Goal: Task Accomplishment & Management: Manage account settings

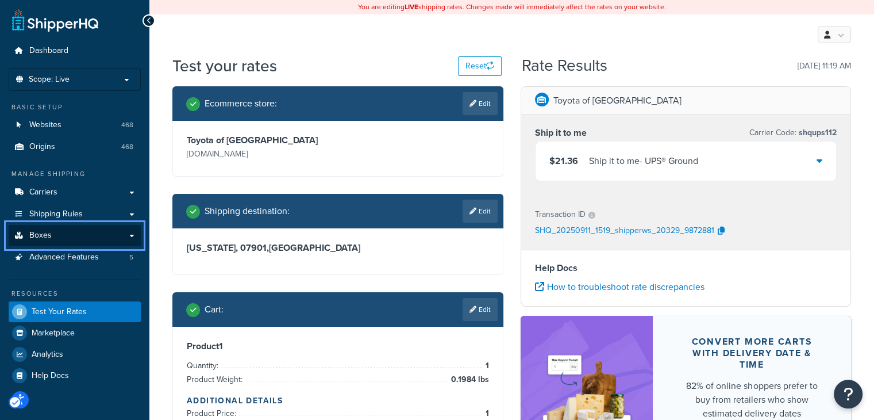
click at [100, 233] on link "Boxes" at bounding box center [75, 235] width 132 height 21
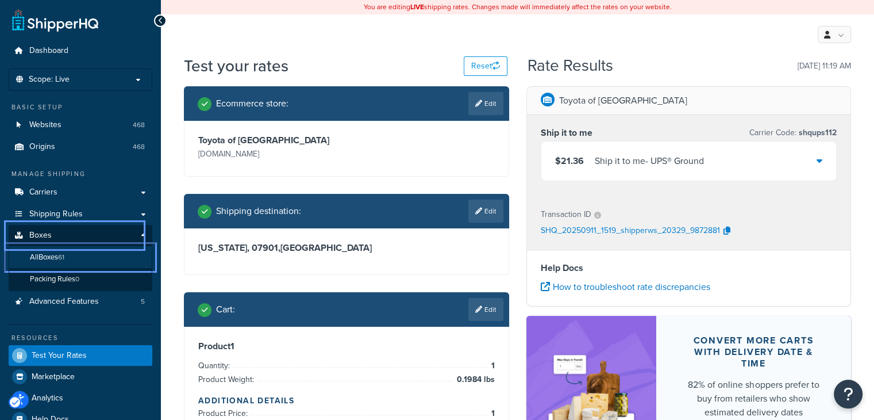
click at [71, 254] on link "All Boxes 61" at bounding box center [81, 257] width 144 height 21
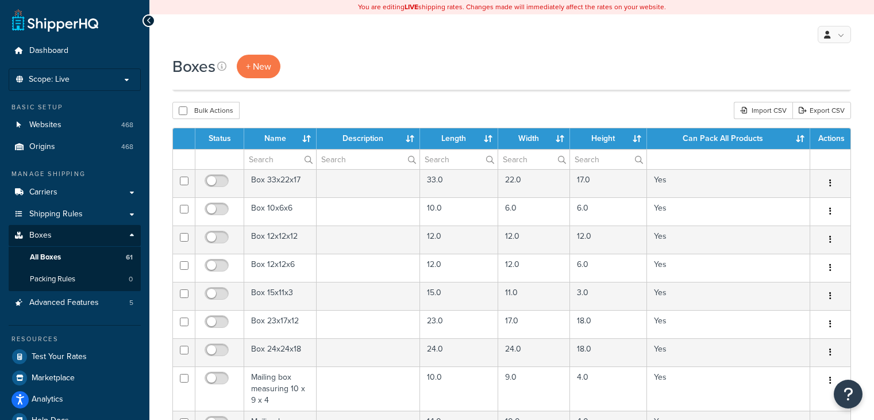
scroll to position [387, 0]
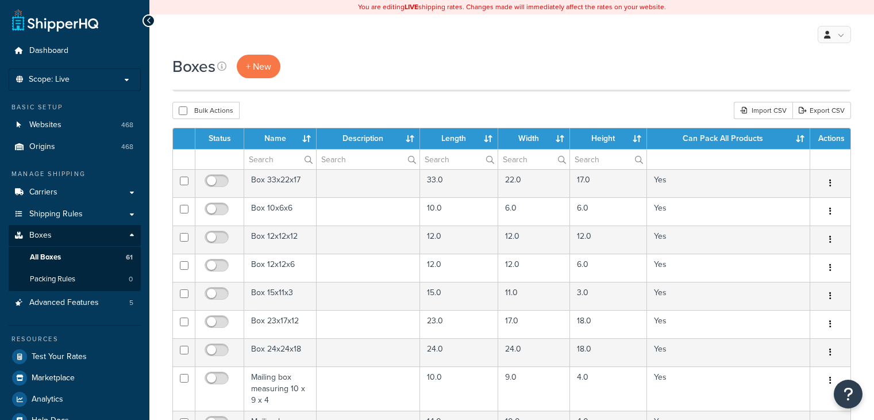
scroll to position [287, 0]
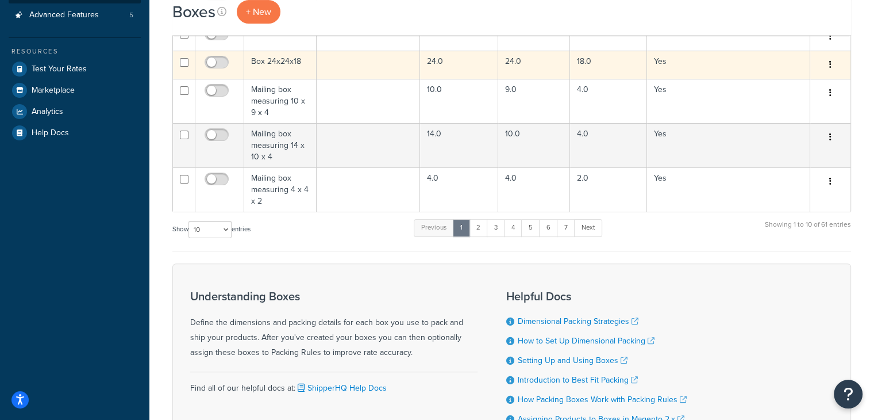
click at [594, 123] on td "4.0" at bounding box center [608, 101] width 77 height 44
click at [483, 79] on td "24.0" at bounding box center [459, 65] width 78 height 28
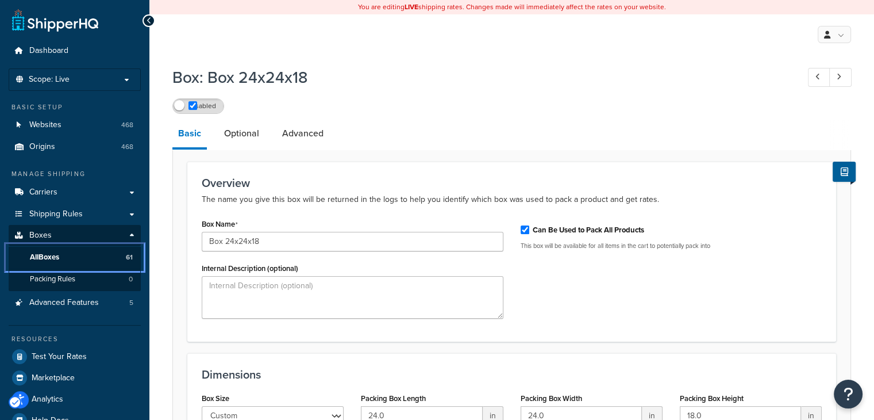
click at [87, 260] on link "All Boxes 61" at bounding box center [75, 257] width 132 height 21
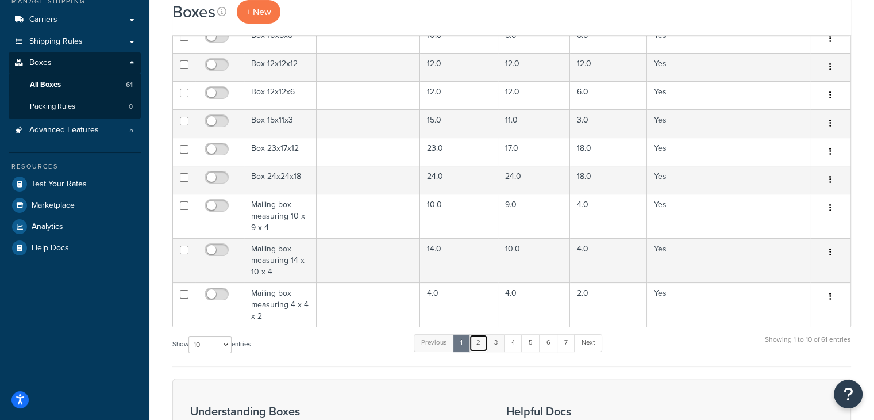
click at [488, 343] on link "2" at bounding box center [478, 342] width 19 height 17
click at [486, 343] on link "2" at bounding box center [478, 342] width 19 height 17
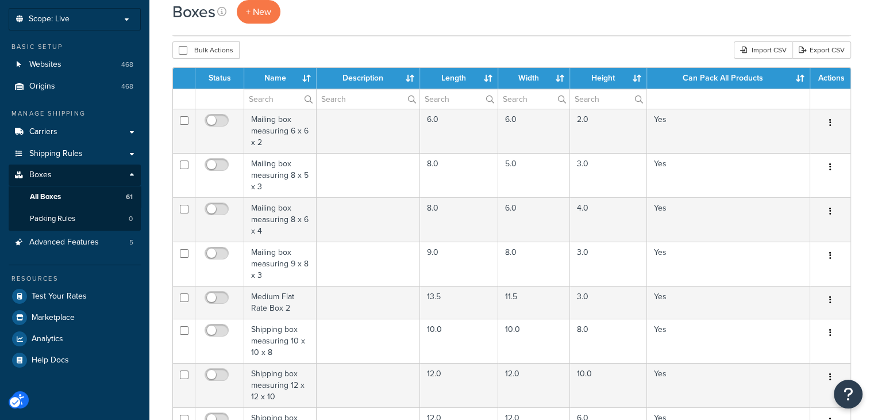
scroll to position [233, 0]
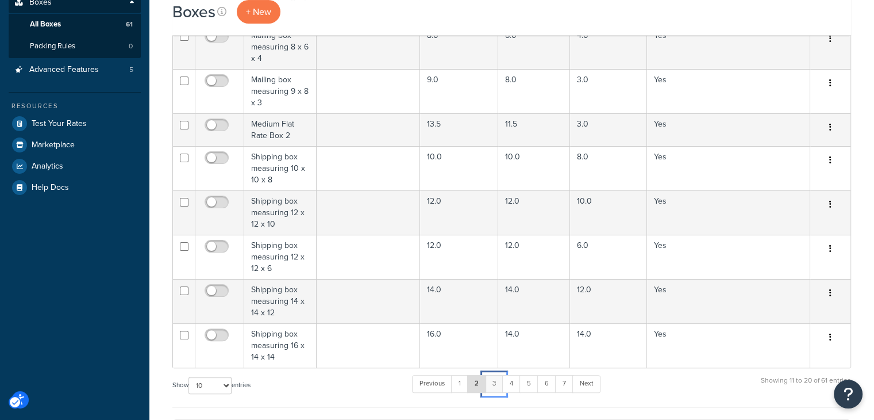
click at [498, 384] on link "3" at bounding box center [494, 383] width 18 height 17
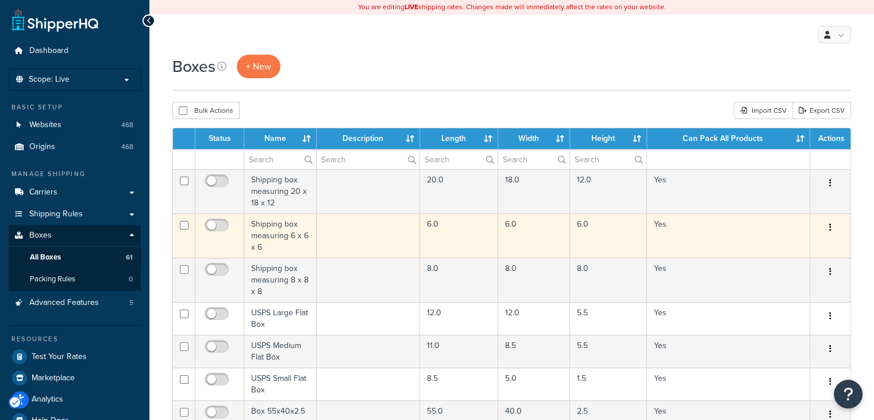
scroll to position [287, 0]
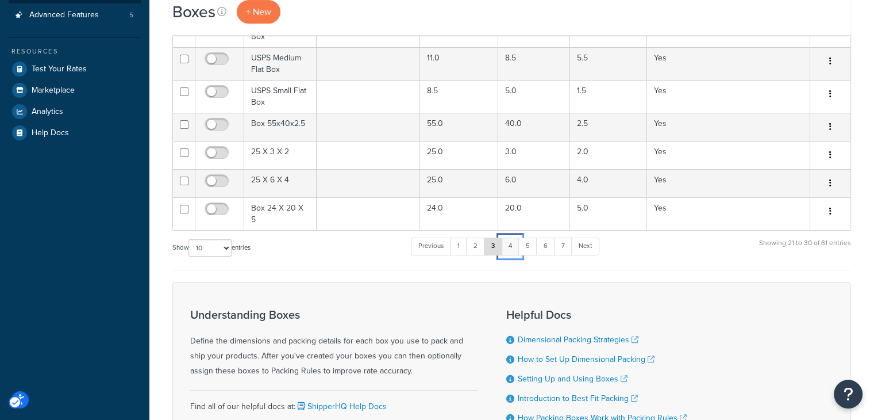
click at [513, 241] on link "4" at bounding box center [510, 245] width 18 height 17
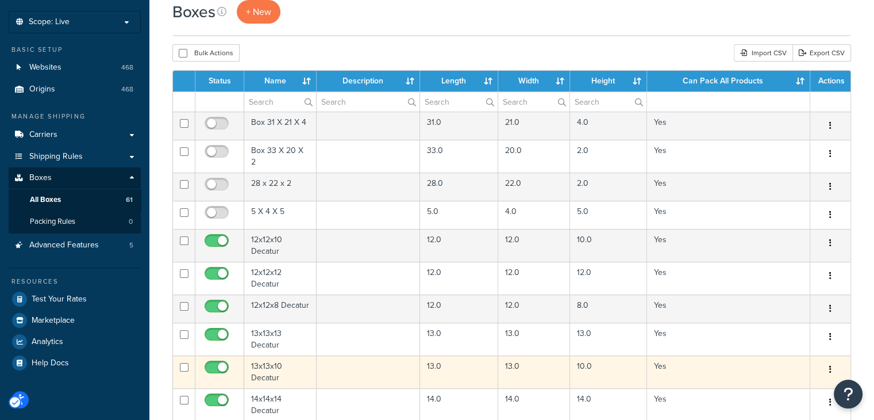
scroll to position [115, 0]
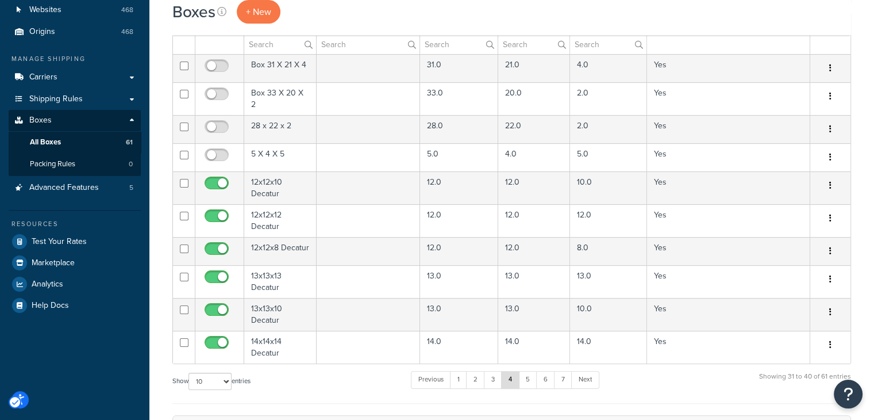
click at [156, 366] on div "Boxes + New Please note, filling out the following fields will automatically su…" at bounding box center [511, 291] width 725 height 702
click at [534, 376] on link "5" at bounding box center [527, 379] width 19 height 17
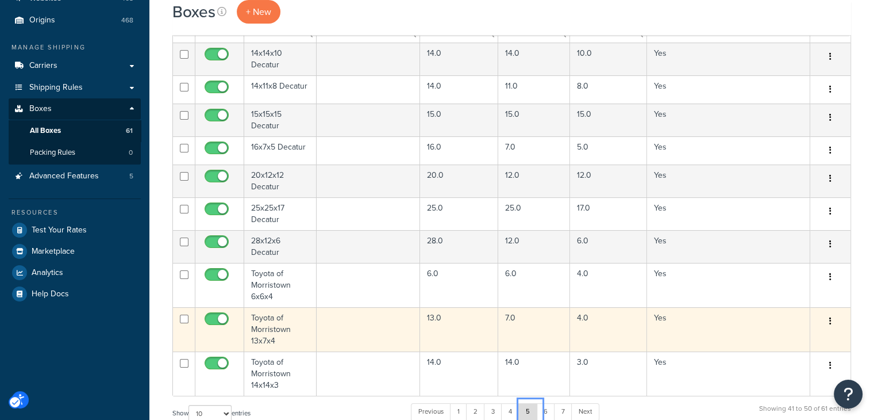
scroll to position [69, 0]
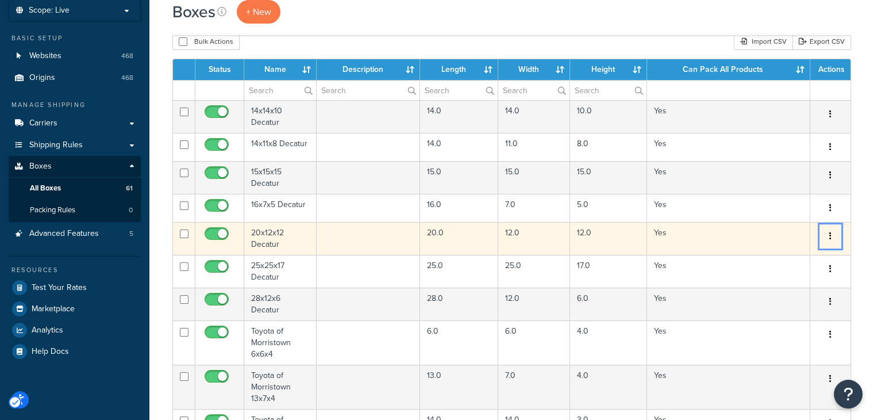
click at [832, 237] on button "button" at bounding box center [830, 236] width 16 height 18
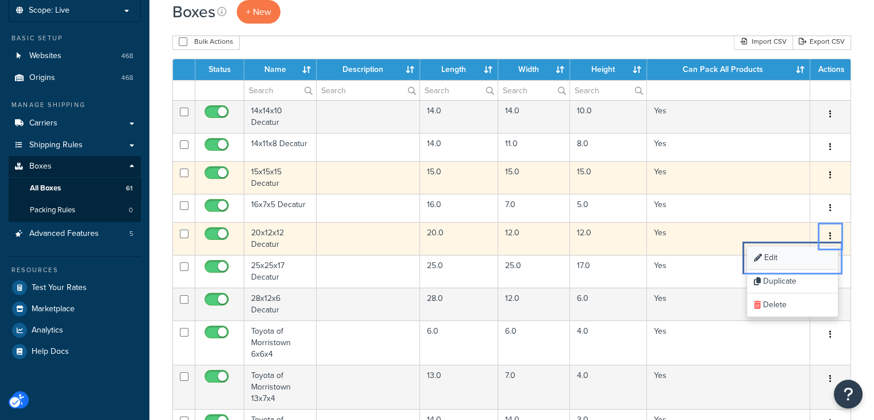
click at [793, 260] on link "Edit" at bounding box center [792, 258] width 91 height 24
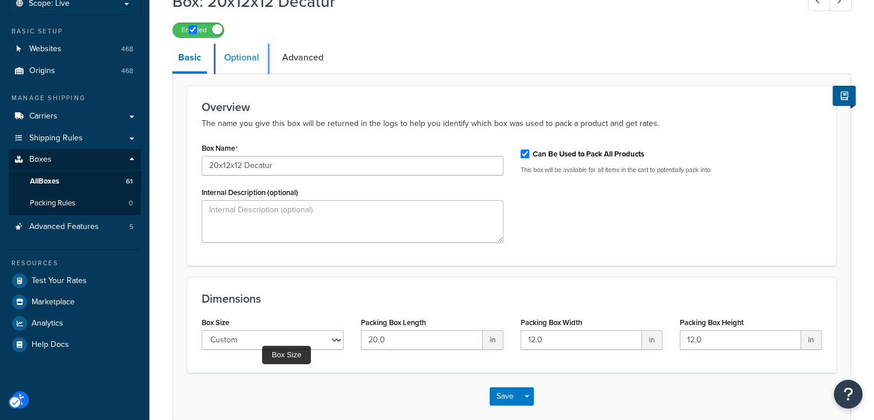
click at [237, 57] on link "Optional" at bounding box center [241, 58] width 47 height 28
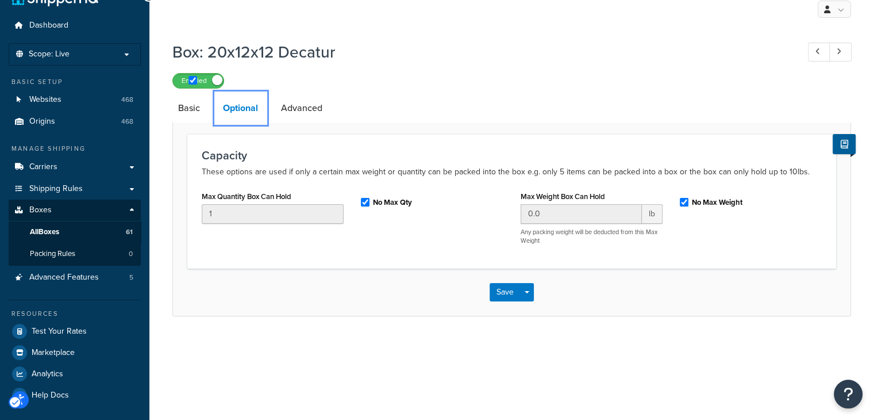
scroll to position [25, 0]
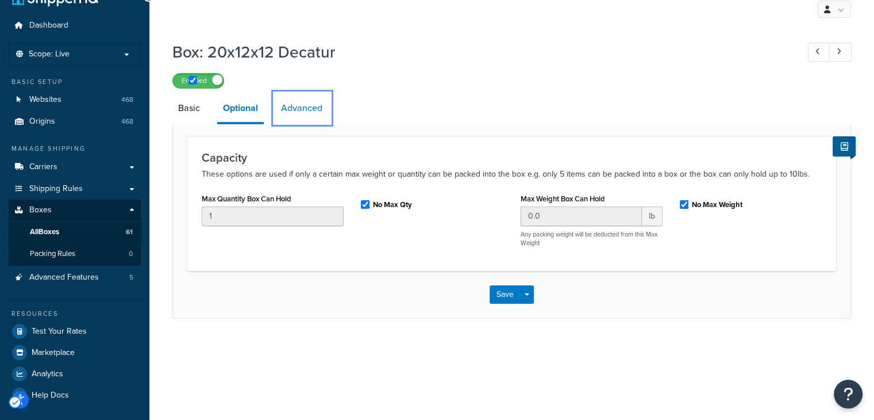
click at [312, 113] on link "Advanced" at bounding box center [301, 108] width 53 height 28
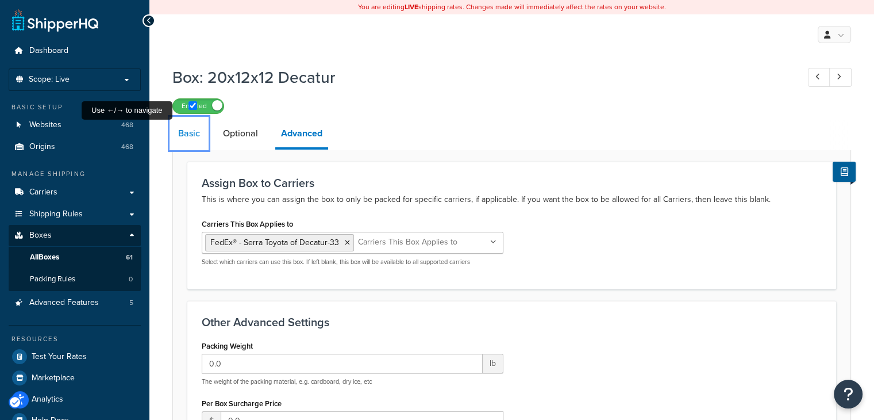
click at [191, 137] on link "Basic" at bounding box center [188, 134] width 33 height 28
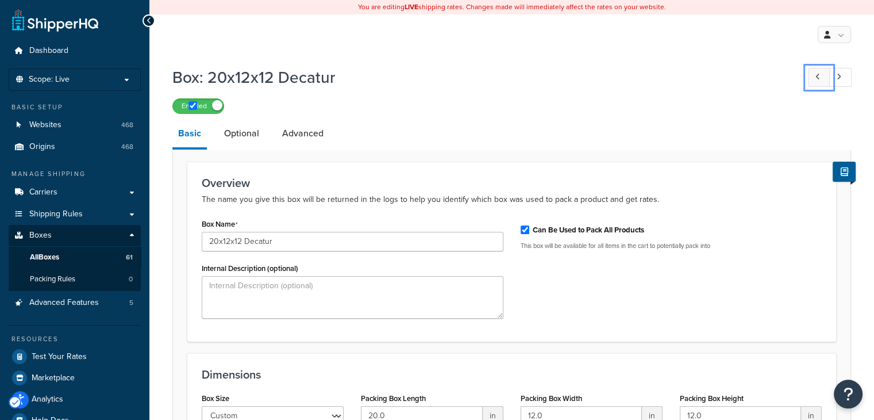
click at [826, 74] on link "Previous Record" at bounding box center [819, 77] width 22 height 19
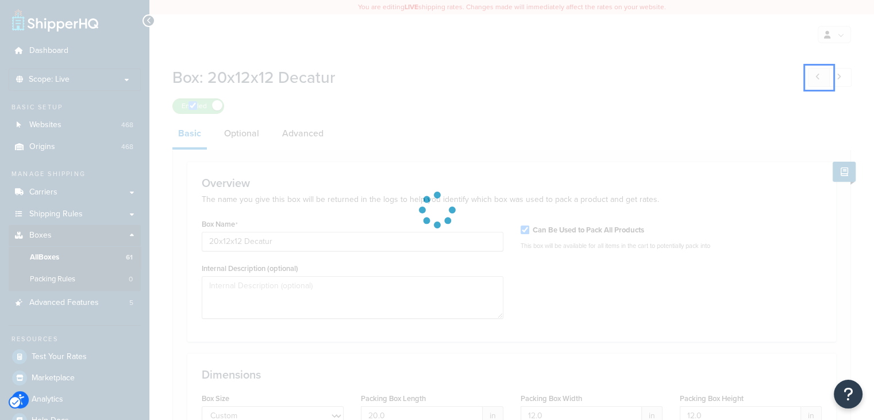
type input "16x7x5 Decatur"
type input "16.0"
type input "7.0"
type input "5.0"
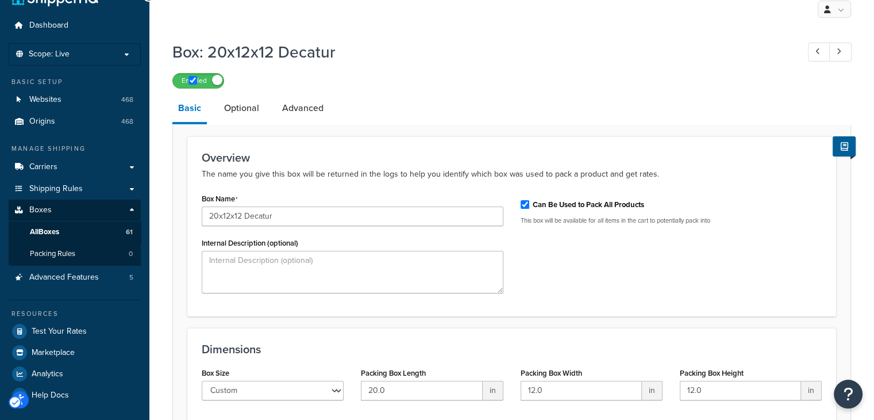
scroll to position [76, 0]
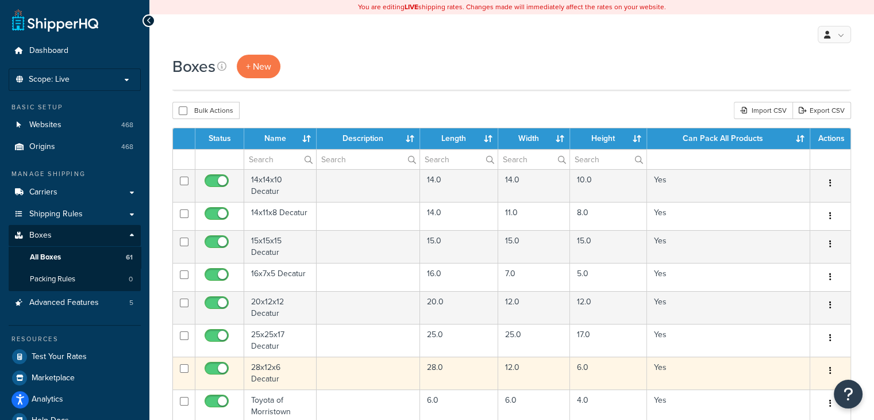
scroll to position [115, 0]
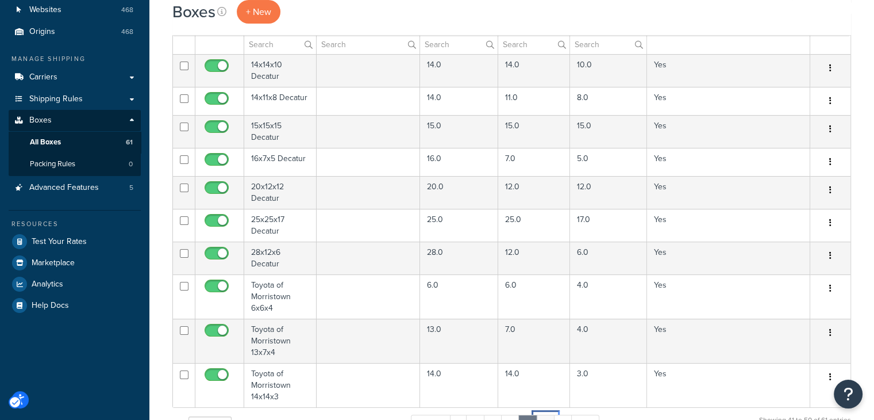
click at [547, 414] on link "6" at bounding box center [545, 422] width 19 height 17
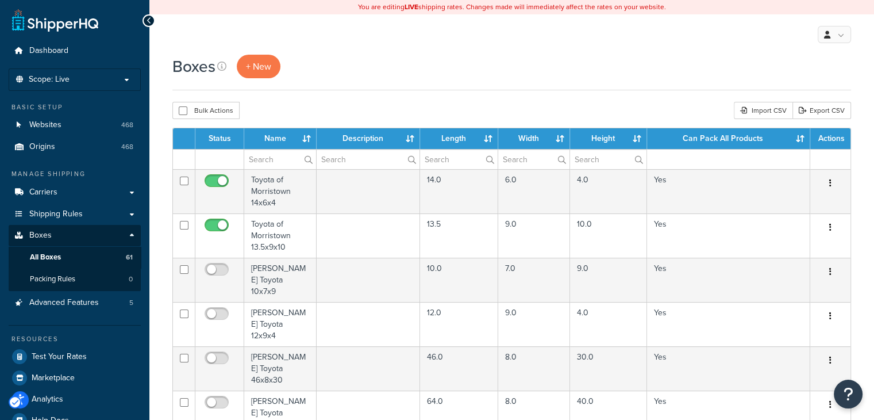
scroll to position [172, 0]
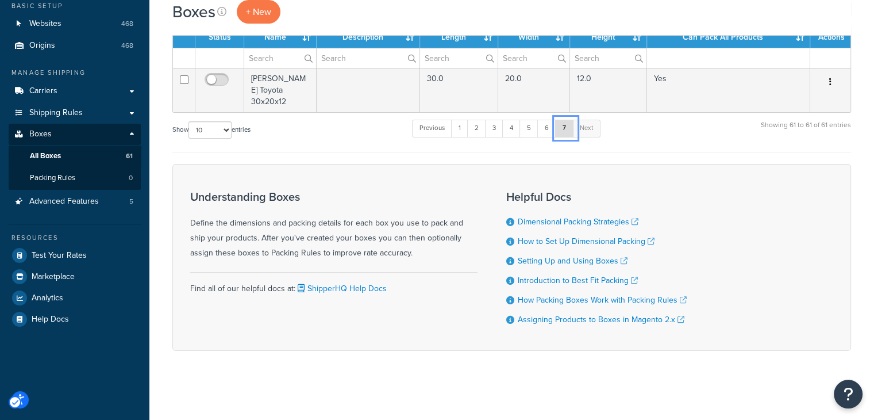
scroll to position [0, 0]
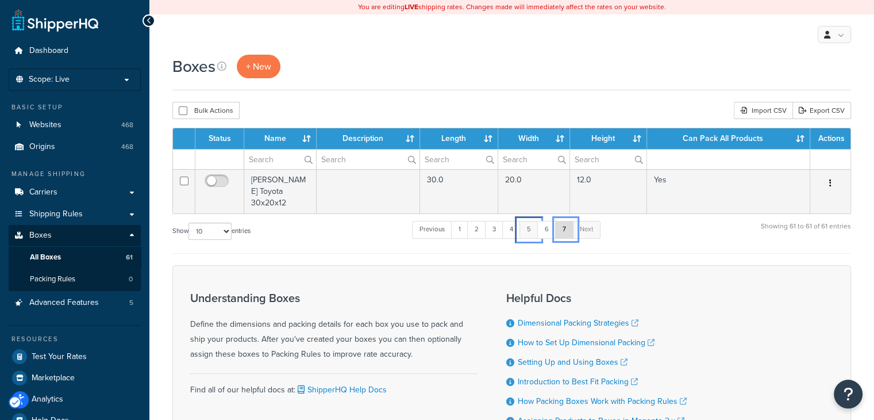
click at [526, 226] on link "5" at bounding box center [529, 229] width 19 height 17
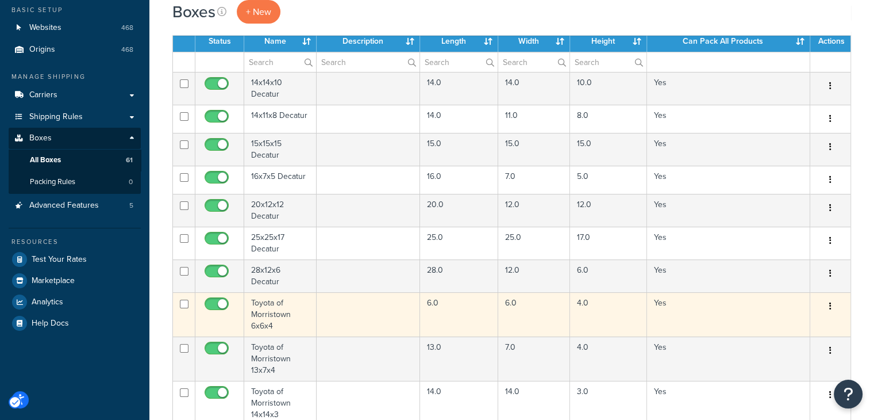
scroll to position [155, 0]
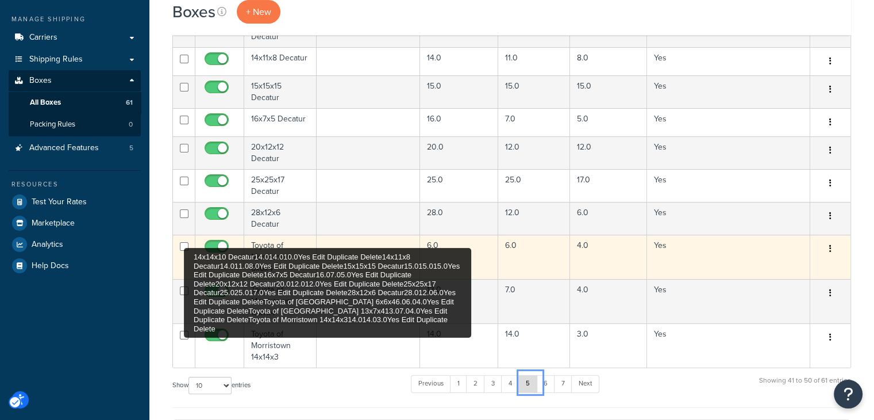
click at [184, 247] on input "14x14x10 Decatur14.014.010.0Yes Edit Duplicate Delete14x11x8 Decatur14.011.08.0…" at bounding box center [184, 246] width 9 height 9
checkbox input "true"
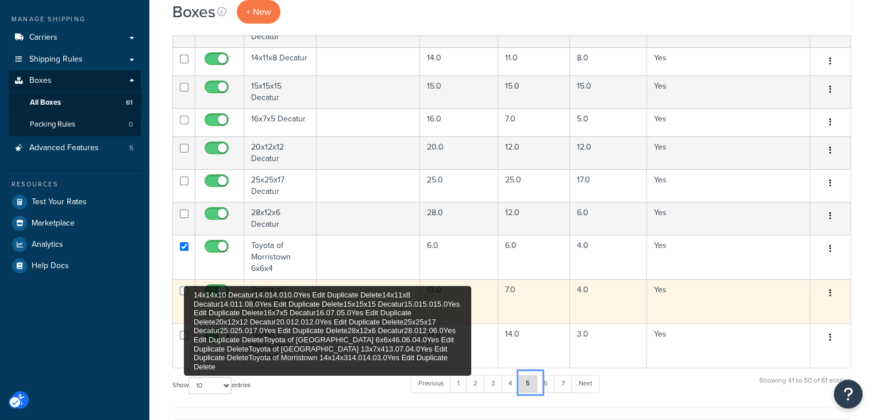
click at [184, 289] on input "14x14x10 Decatur14.014.010.0Yes Edit Duplicate Delete14x11x8 Decatur14.011.08.0…" at bounding box center [184, 290] width 9 height 9
checkbox input "true"
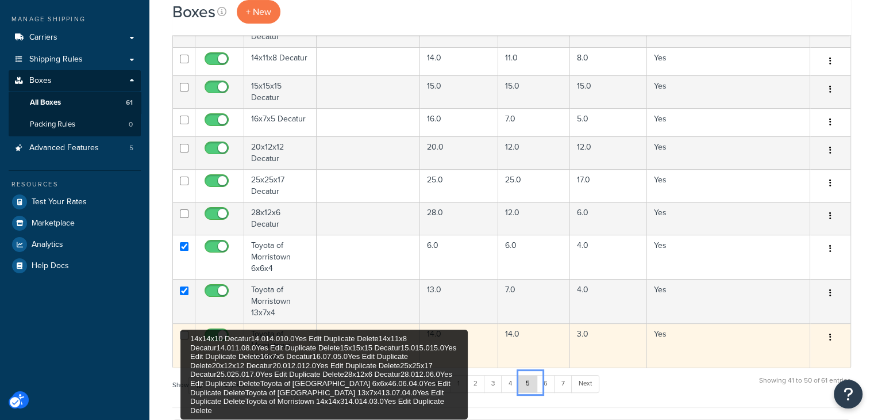
click at [181, 336] on input "14x14x10 Decatur14.014.010.0Yes Edit Duplicate Delete14x11x8 Decatur14.011.08.0…" at bounding box center [184, 334] width 9 height 9
checkbox input "true"
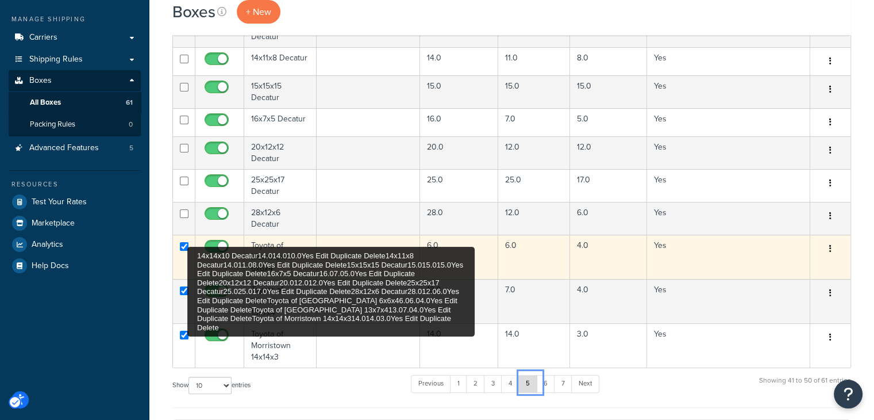
click at [184, 245] on input "14x14x10 Decatur14.014.010.0Yes Edit Duplicate Delete14x11x8 Decatur14.011.08.0…" at bounding box center [184, 246] width 9 height 9
checkbox input "false"
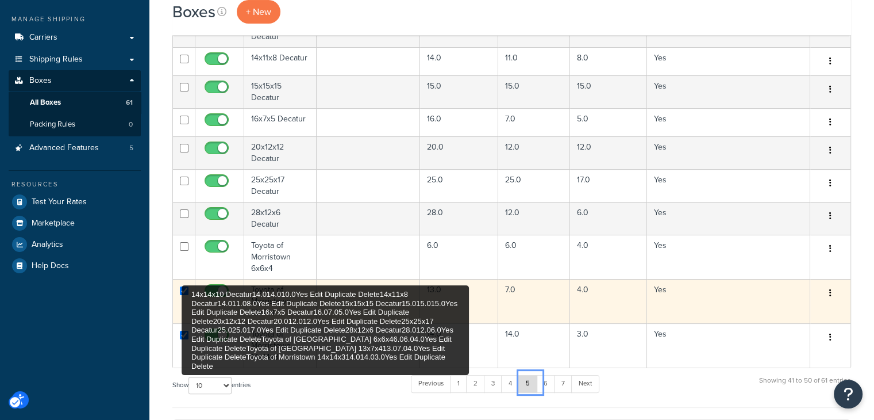
click at [181, 286] on input "14x14x10 Decatur14.014.010.0Yes Edit Duplicate Delete14x11x8 Decatur14.011.08.0…" at bounding box center [184, 290] width 9 height 9
checkbox input "false"
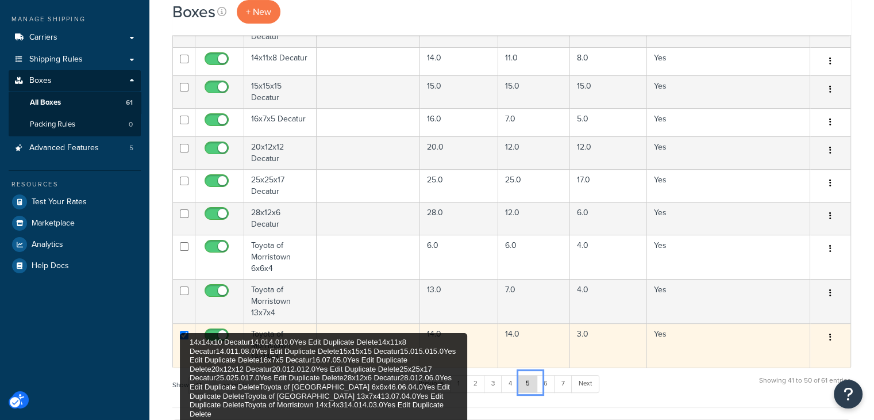
click at [182, 332] on input "14x14x10 Decatur14.014.010.0Yes Edit Duplicate Delete14x11x8 Decatur14.011.08.0…" at bounding box center [184, 334] width 9 height 9
checkbox input "false"
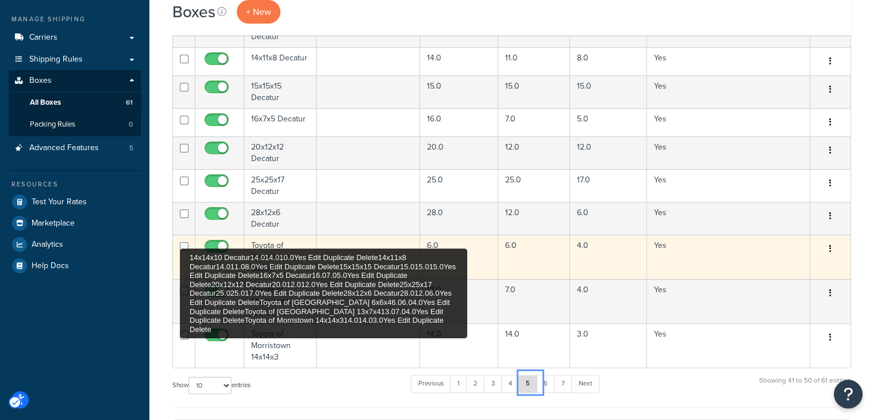
click at [185, 245] on input "14x14x10 Decatur14.014.010.0Yes Edit Duplicate Delete14x11x8 Decatur14.011.08.0…" at bounding box center [184, 246] width 9 height 9
checkbox input "true"
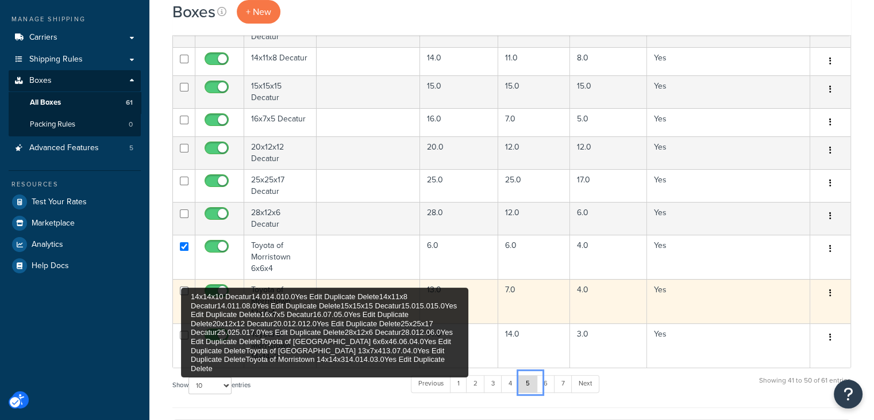
click at [181, 287] on input "14x14x10 Decatur14.014.010.0Yes Edit Duplicate Delete14x11x8 Decatur14.011.08.0…" at bounding box center [184, 290] width 9 height 9
checkbox input "true"
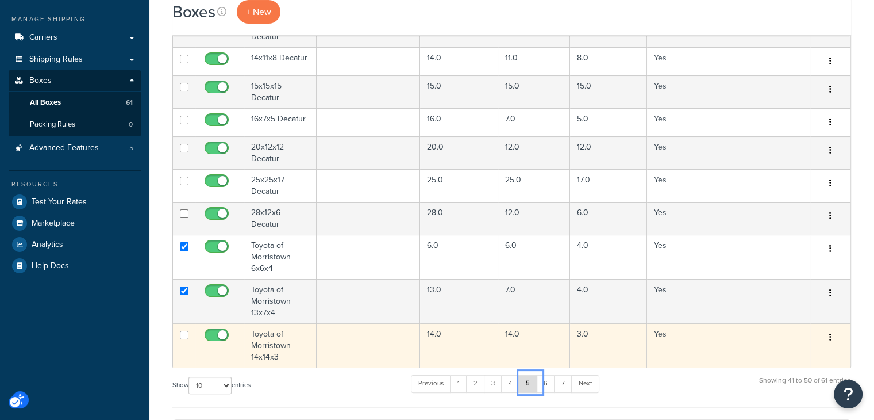
click at [182, 333] on input "14x14x10 Decatur14.014.010.0Yes Edit Duplicate Delete14x11x8 Decatur14.011.08.0…" at bounding box center [184, 334] width 9 height 9
checkbox input "true"
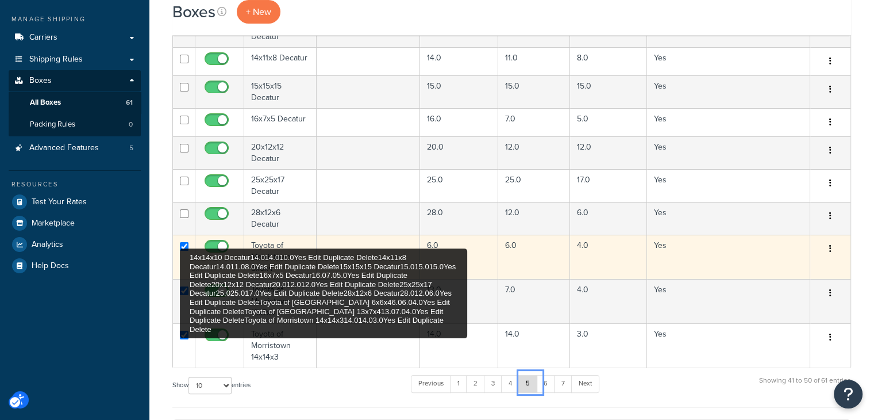
click at [182, 247] on input "14x14x10 Decatur14.014.010.0Yes Edit Duplicate Delete14x11x8 Decatur14.011.08.0…" at bounding box center [184, 246] width 9 height 9
checkbox input "false"
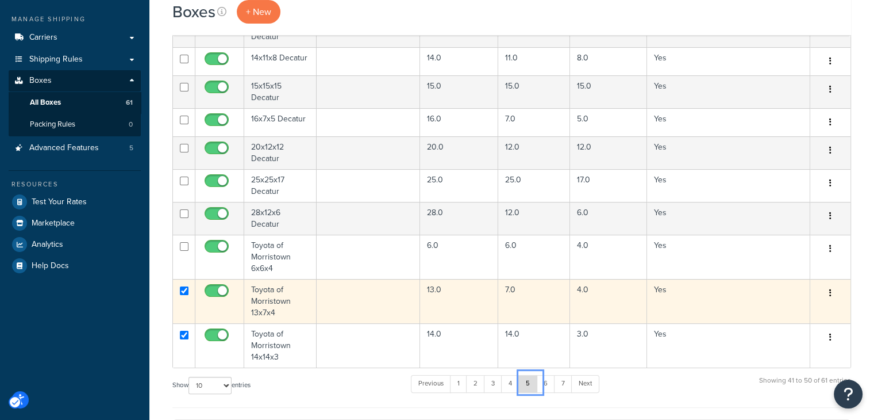
click at [180, 284] on td at bounding box center [184, 301] width 22 height 44
checkbox input "false"
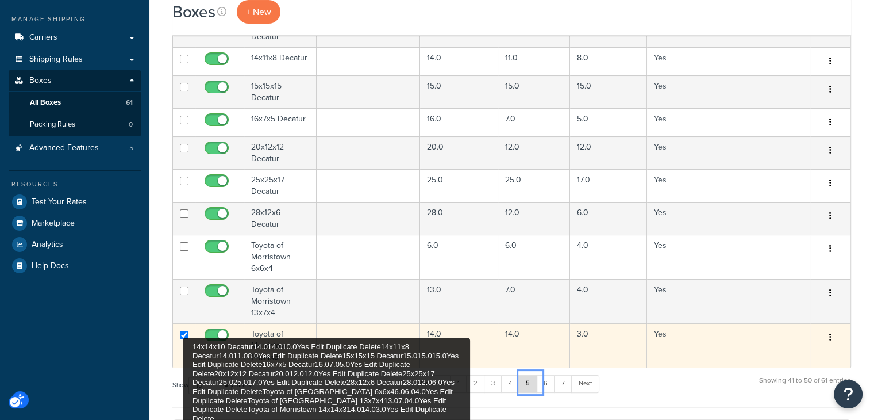
click at [184, 334] on input "14x14x10 Decatur14.014.010.0Yes Edit Duplicate Delete14x11x8 Decatur14.011.08.0…" at bounding box center [184, 334] width 9 height 9
checkbox input "false"
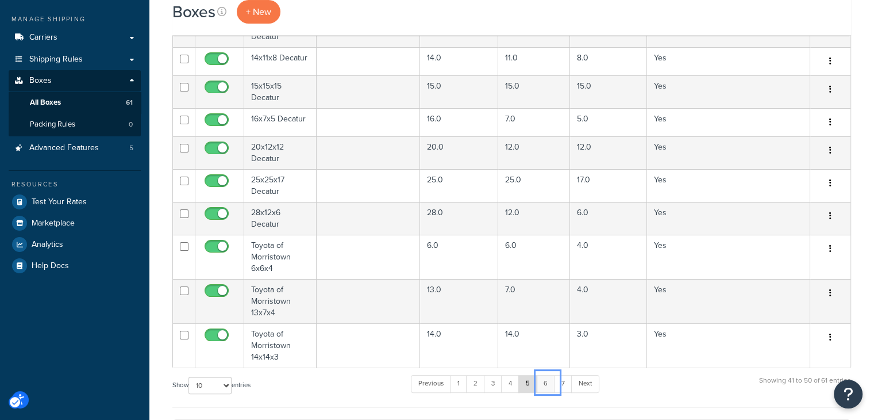
click at [553, 382] on link "6" at bounding box center [545, 383] width 19 height 17
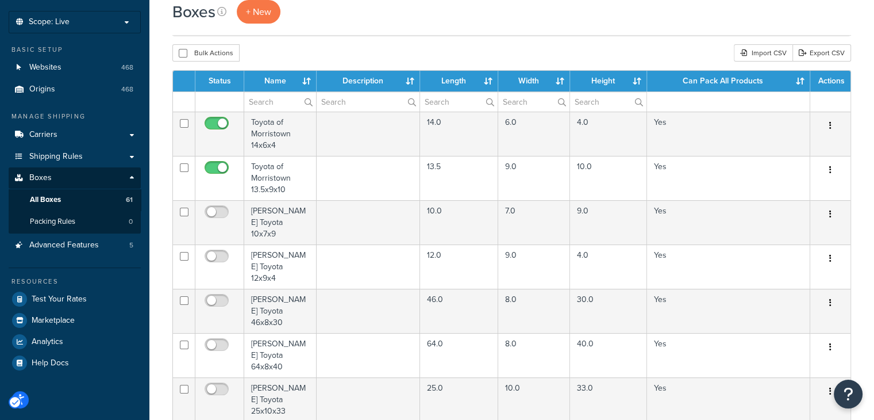
scroll to position [230, 0]
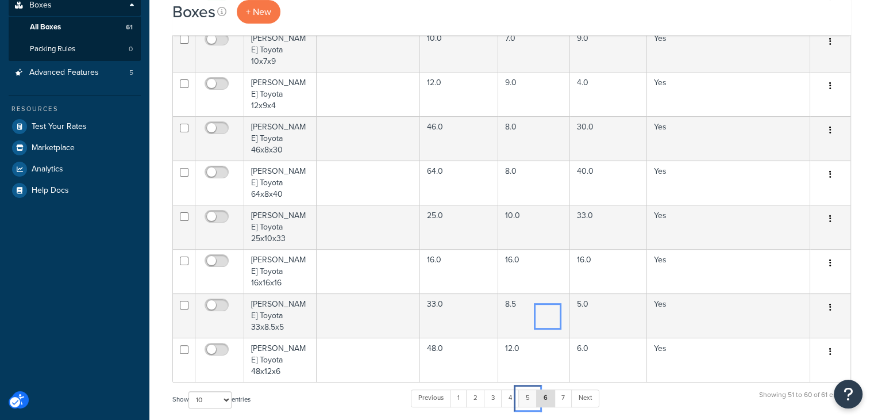
click at [531, 389] on link "5" at bounding box center [527, 397] width 19 height 17
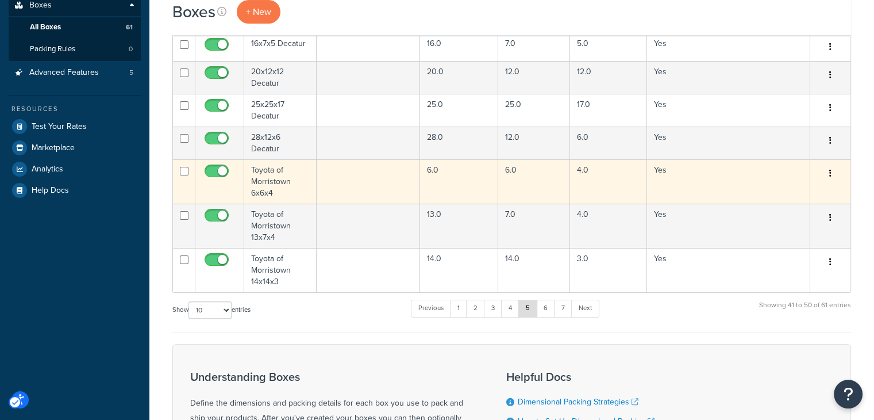
scroll to position [57, 0]
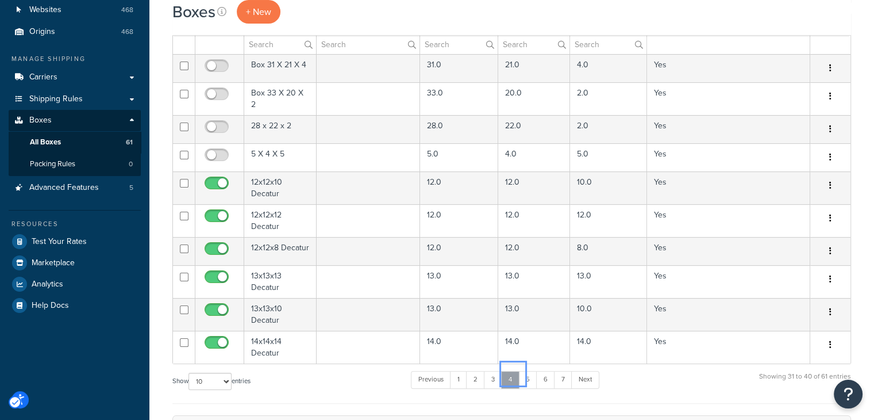
scroll to position [362, 0]
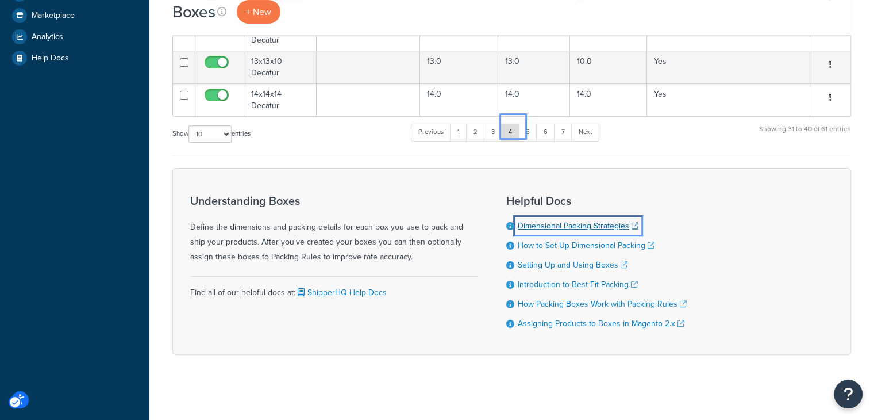
click at [578, 220] on link "Dimensional Packing Strategies | New Window" at bounding box center [578, 226] width 121 height 12
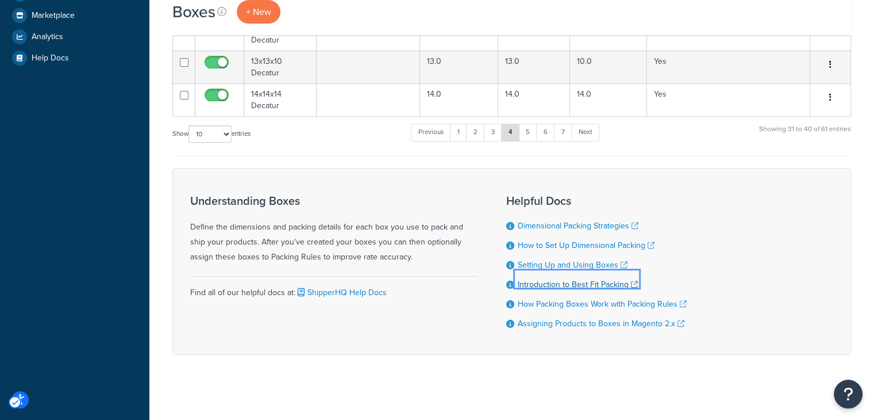
click at [540, 278] on link "Introduction to Best Fit Packing | New Window" at bounding box center [578, 284] width 120 height 12
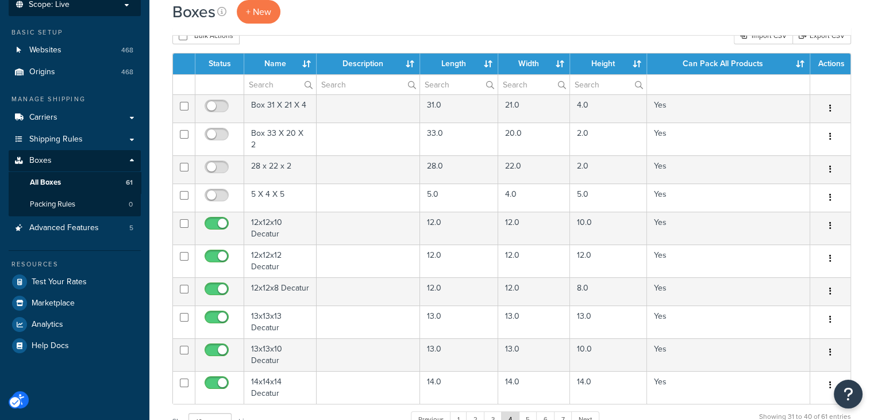
scroll to position [0, 0]
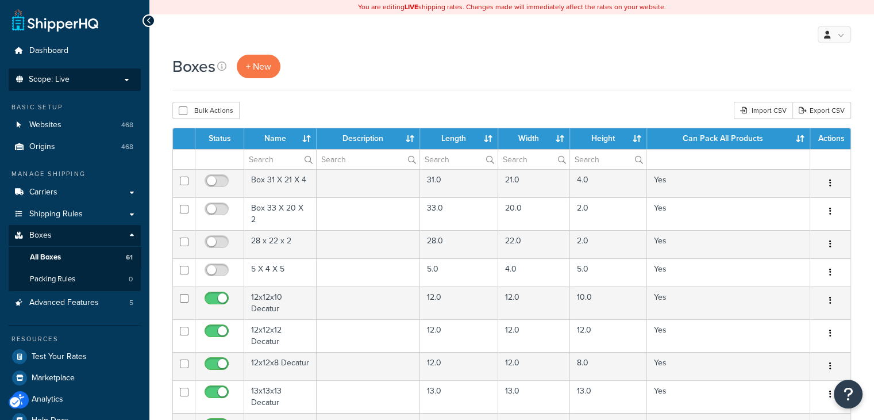
click at [84, 80] on p "Scope: Live" at bounding box center [75, 80] width 122 height 10
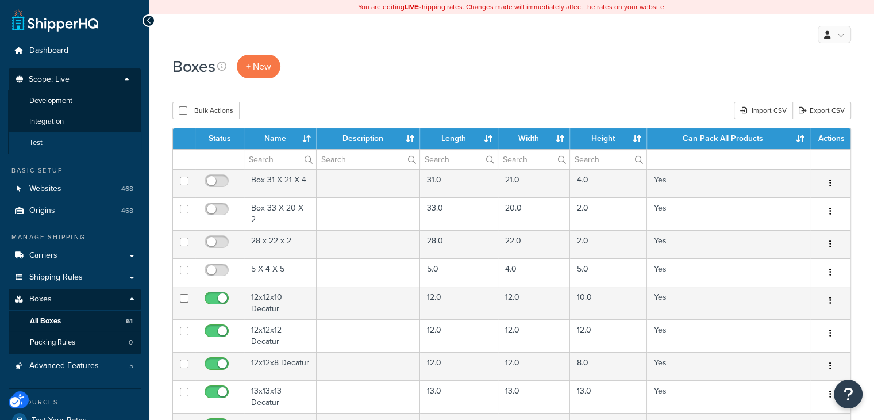
click at [69, 149] on li "Test" at bounding box center [74, 142] width 133 height 21
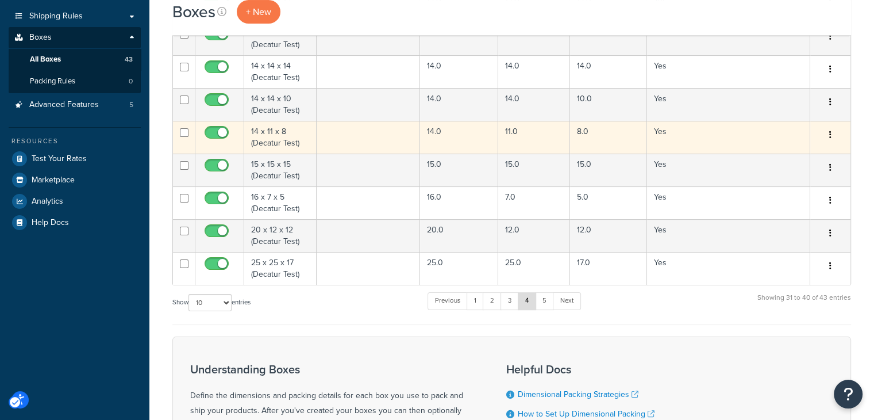
scroll to position [83, 0]
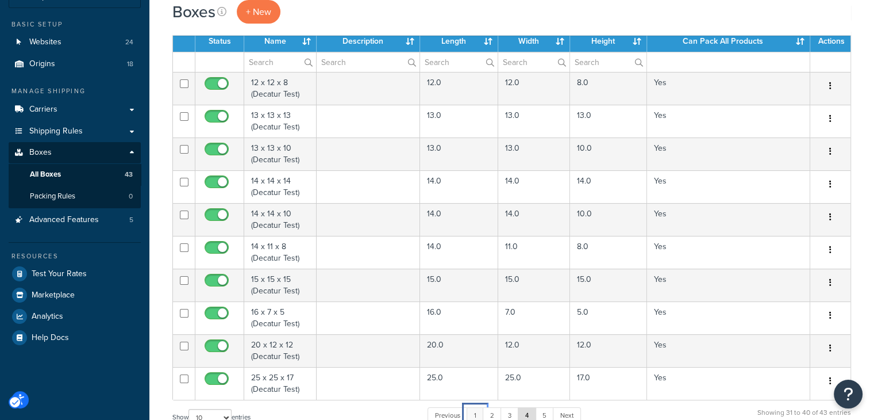
click at [483, 414] on link "1" at bounding box center [475, 415] width 17 height 17
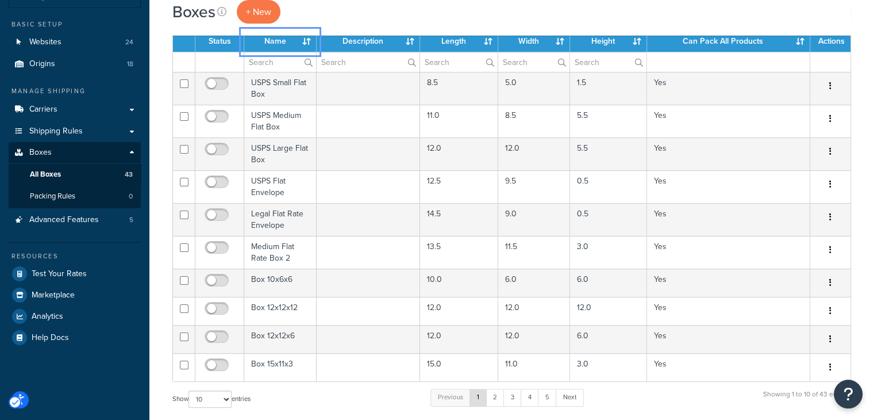
click at [301, 41] on th "Name" at bounding box center [280, 41] width 72 height 21
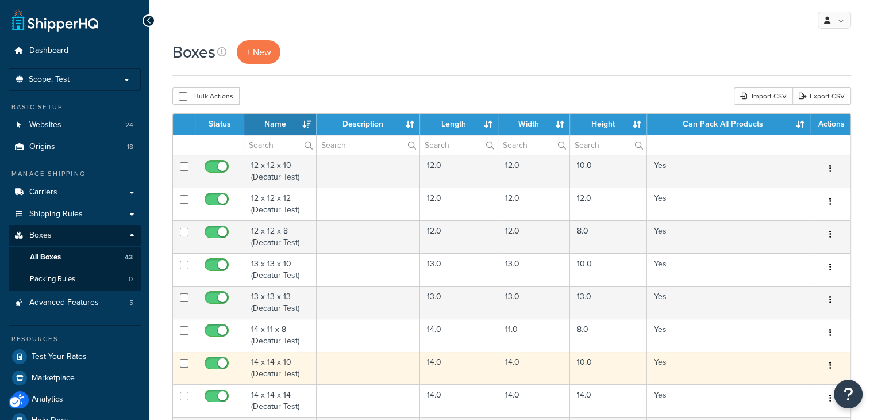
scroll to position [230, 0]
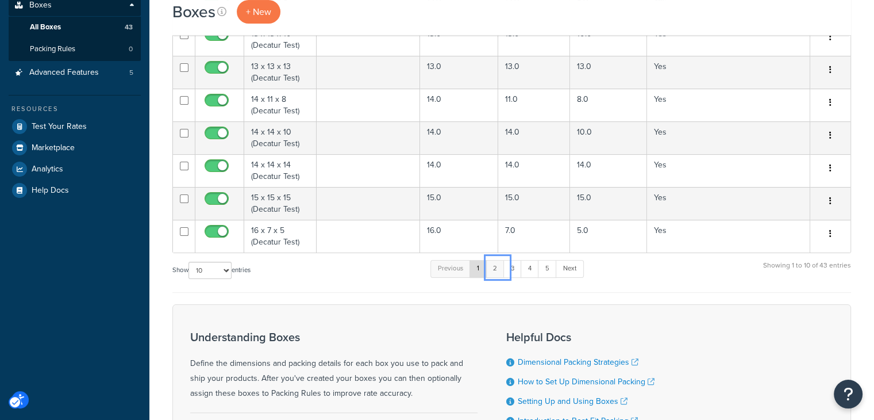
click at [496, 270] on link "2" at bounding box center [495, 268] width 19 height 17
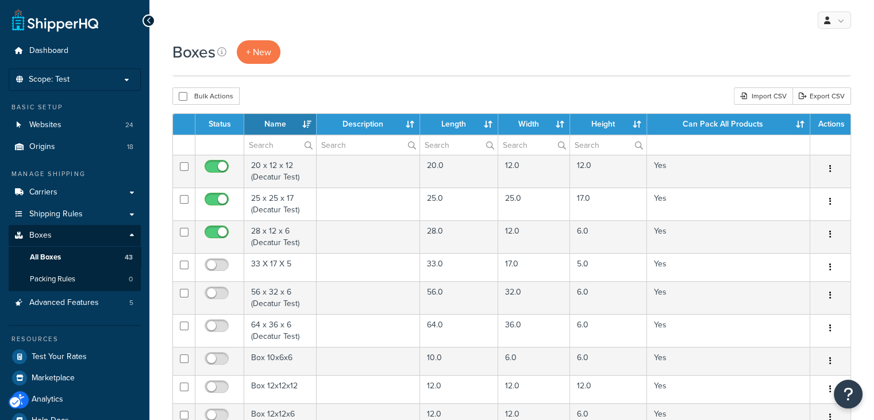
scroll to position [172, 0]
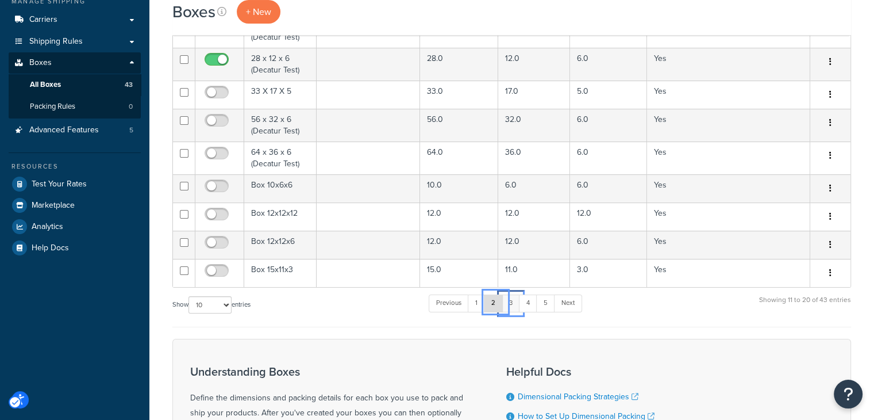
click at [510, 305] on link "3" at bounding box center [511, 302] width 18 height 17
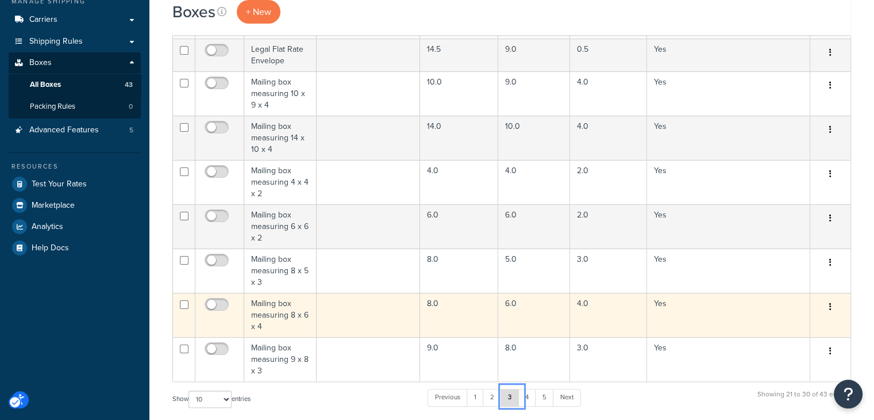
scroll to position [0, 0]
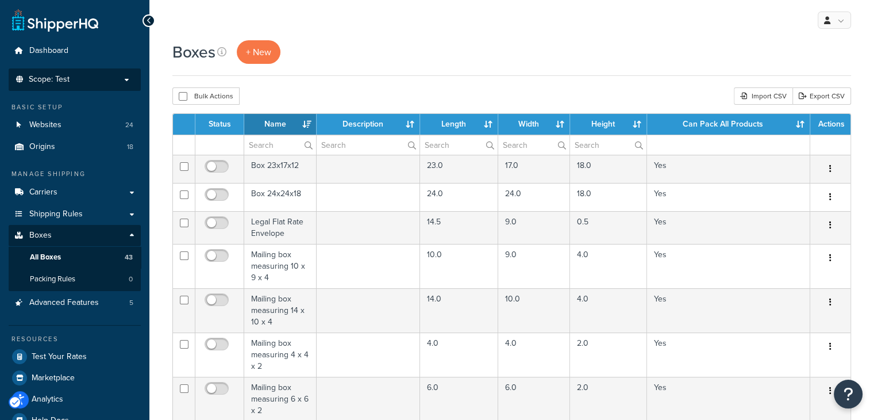
click at [72, 72] on li "Scope: Test Live Development Integration" at bounding box center [75, 79] width 132 height 22
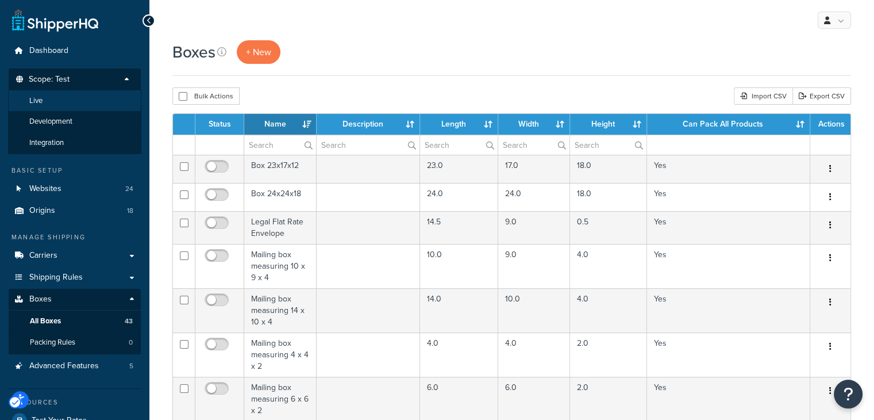
click at [71, 102] on li "Live" at bounding box center [74, 100] width 133 height 21
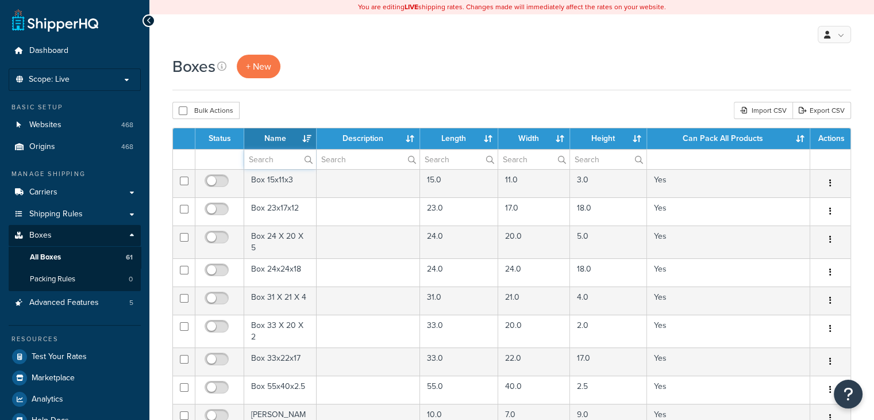
click at [293, 161] on input "text" at bounding box center [280, 159] width 72 height 20
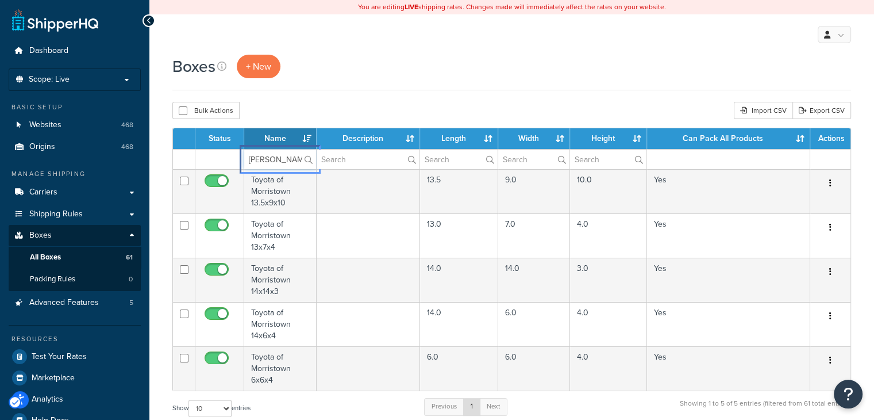
type input "[PERSON_NAME]"
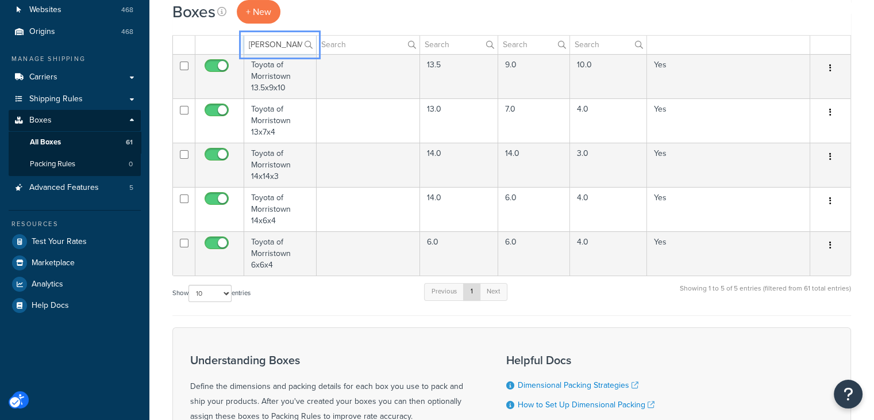
scroll to position [279, 0]
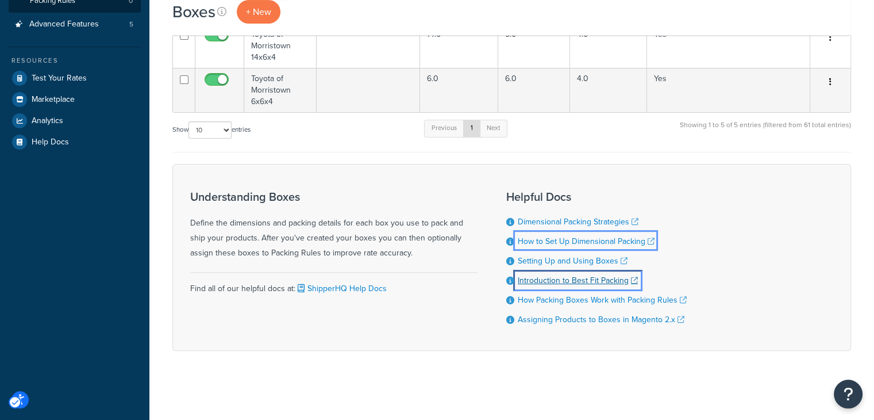
click at [576, 276] on link "Introduction to Best Fit Packing | New Window" at bounding box center [578, 280] width 120 height 12
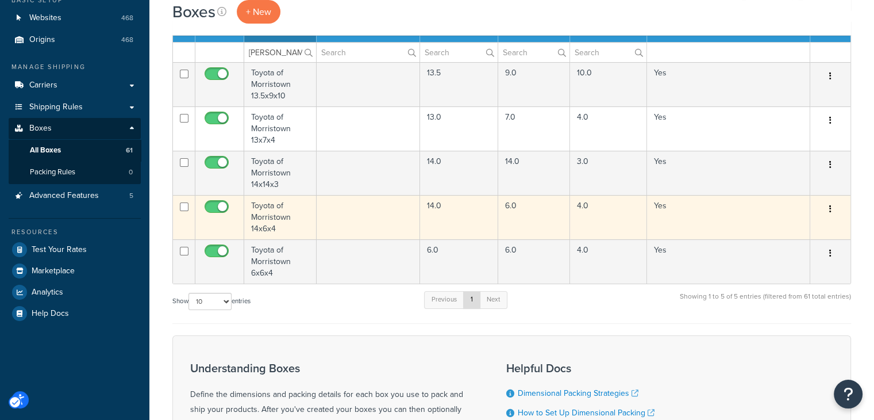
scroll to position [49, 0]
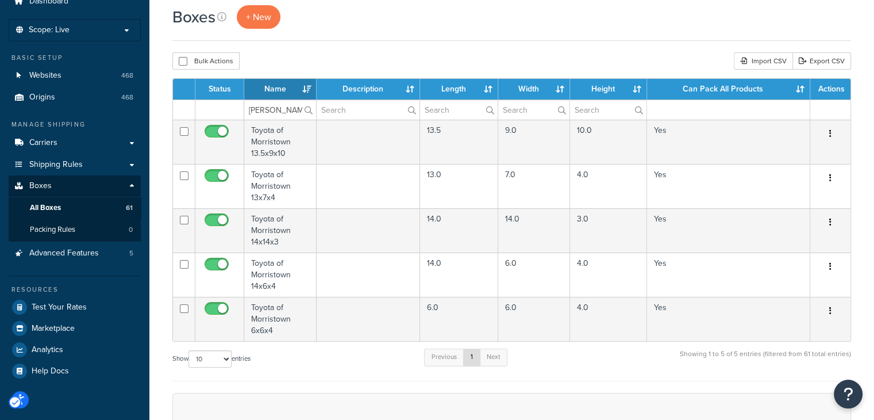
click at [363, 362] on div "Show 10 15 25 50 100 1000 entries Previous 1 Next Showing 1 to 5 of 5 entries (…" at bounding box center [511, 364] width 679 height 34
